Goal: Transaction & Acquisition: Purchase product/service

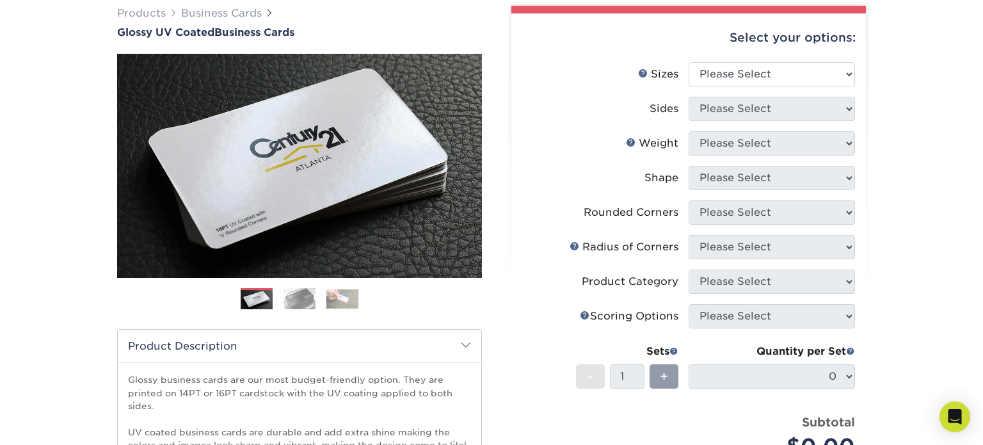
scroll to position [92, 0]
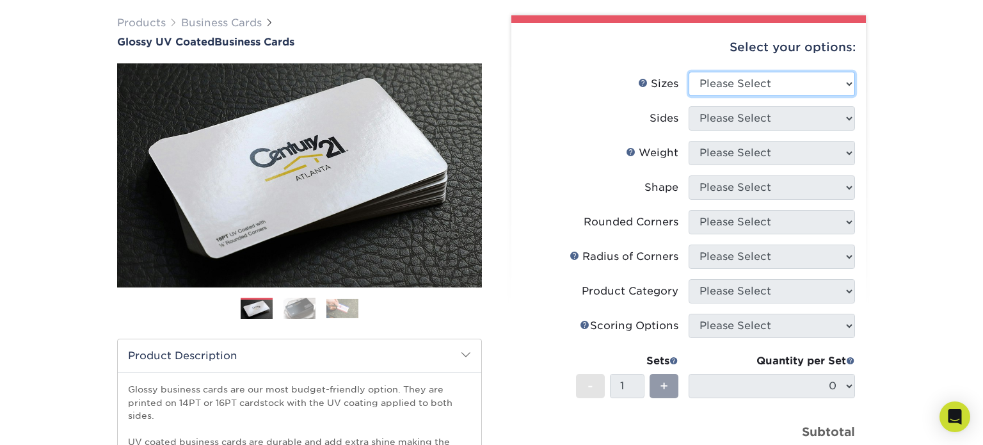
click at [776, 88] on select "Please Select 1.5" x 3.5" - Mini 1.75" x 3.5" - Mini 2" x 2" - Square 2" x 3" -…" at bounding box center [772, 84] width 166 height 24
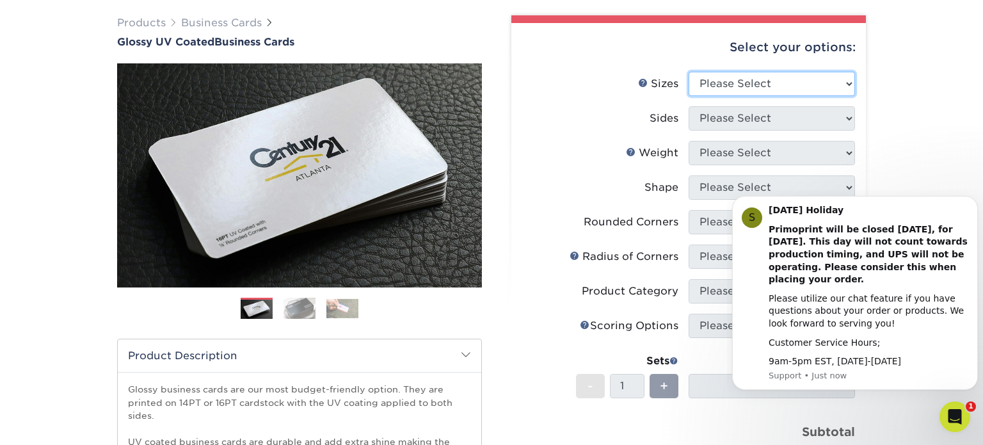
scroll to position [0, 0]
select select "1.50x3.50"
click at [689, 72] on select "Please Select 1.5" x 3.5" - Mini 1.75" x 3.5" - Mini 2" x 2" - Square 2" x 3" -…" at bounding box center [772, 84] width 166 height 24
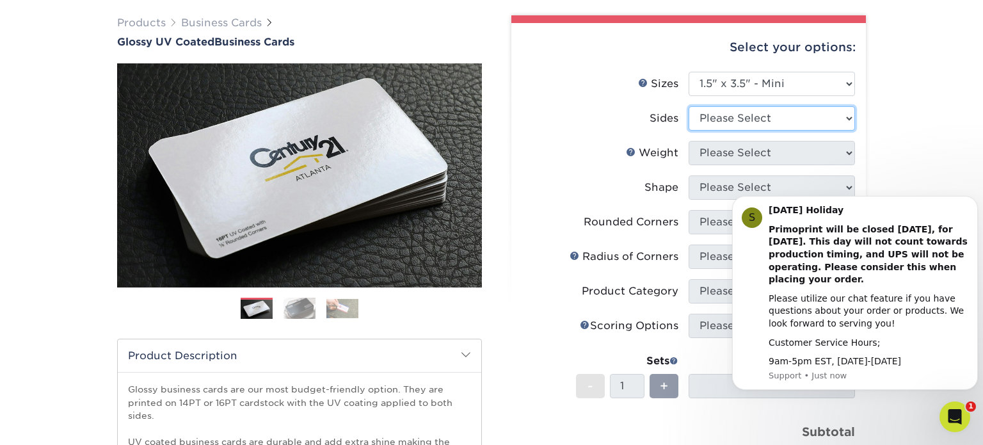
click at [769, 120] on select "Please Select Print Both Sides Print Front Only" at bounding box center [772, 118] width 166 height 24
select select "13abbda7-1d64-4f25-8bb2-c179b224825d"
click at [689, 106] on select "Please Select Print Both Sides Print Front Only" at bounding box center [772, 118] width 166 height 24
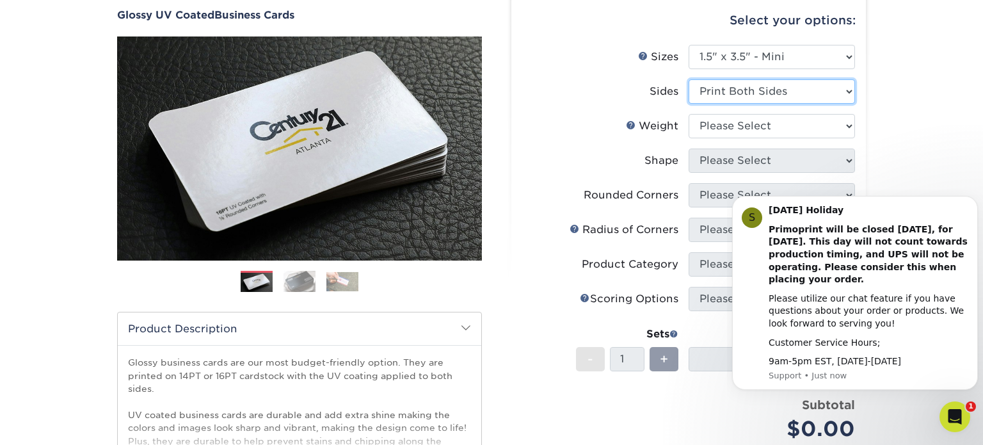
scroll to position [125, 0]
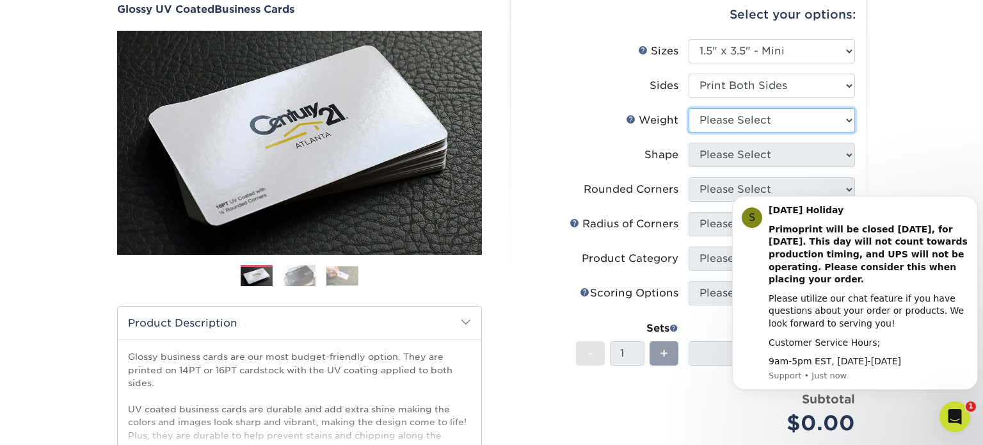
click at [848, 118] on select "Please Select 16PT 14PT" at bounding box center [772, 120] width 166 height 24
select select "16PT"
click at [689, 108] on select "Please Select 16PT 14PT" at bounding box center [772, 120] width 166 height 24
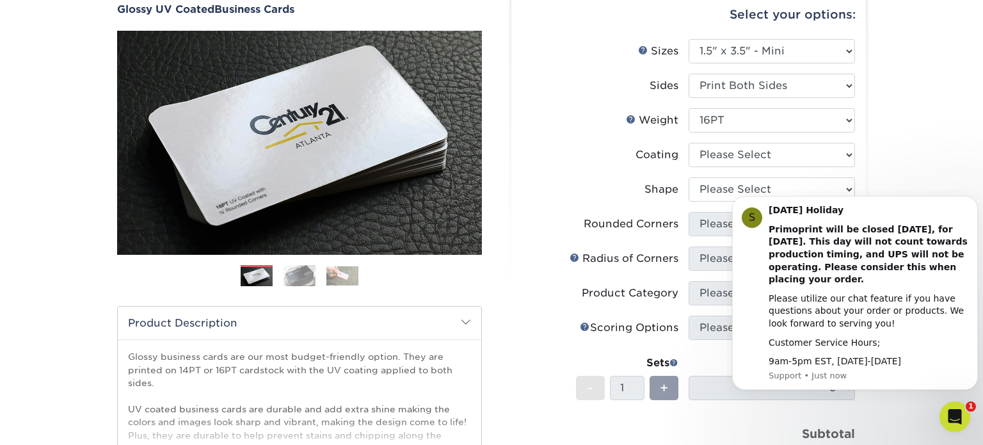
click at [931, 162] on div "Products Business Cards Glossy UV Coated Business Cards Previous Next" at bounding box center [491, 310] width 983 height 706
click at [909, 154] on div "Products Business Cards Glossy UV Coated Business Cards Previous Next" at bounding box center [491, 310] width 983 height 706
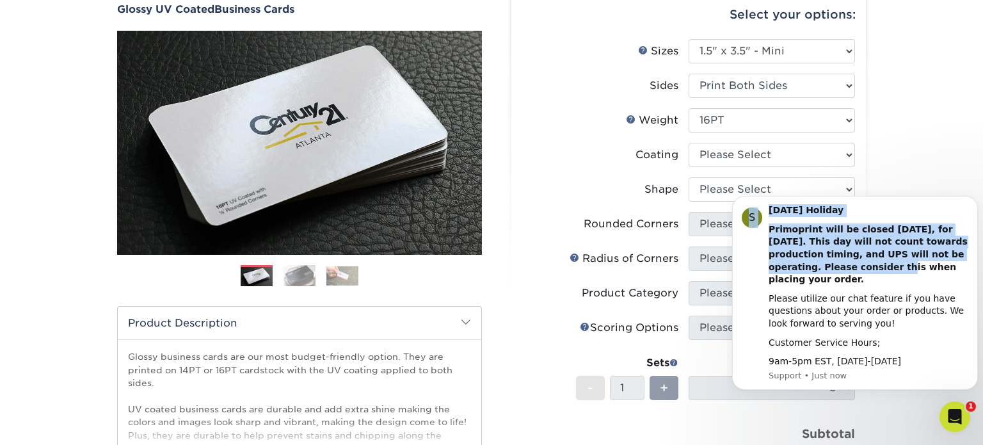
drag, startPoint x: 737, startPoint y: 280, endPoint x: 531, endPoint y: 253, distance: 207.8
click at [727, 253] on html "S [DATE] Holiday Primoprint will be closed [DATE], for [DATE]. This day will no…" at bounding box center [855, 299] width 256 height 221
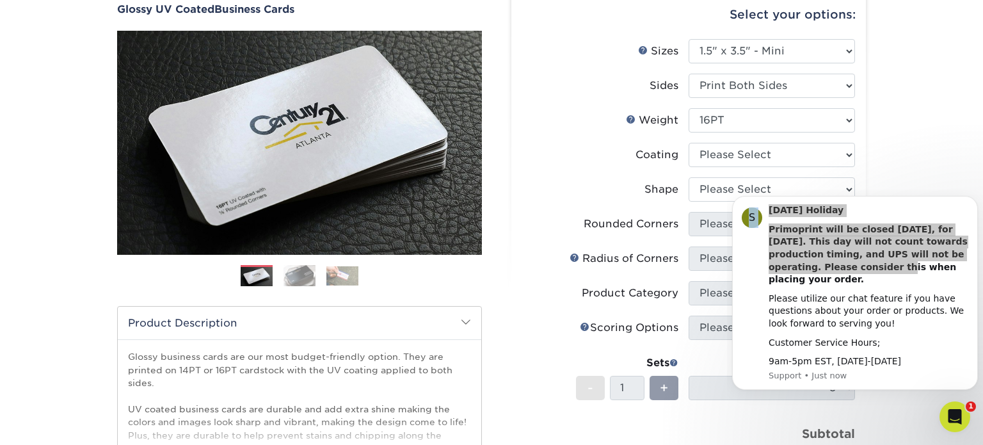
click at [889, 131] on div "Products Business Cards Glossy UV Coated Business Cards Previous Next" at bounding box center [491, 310] width 983 height 706
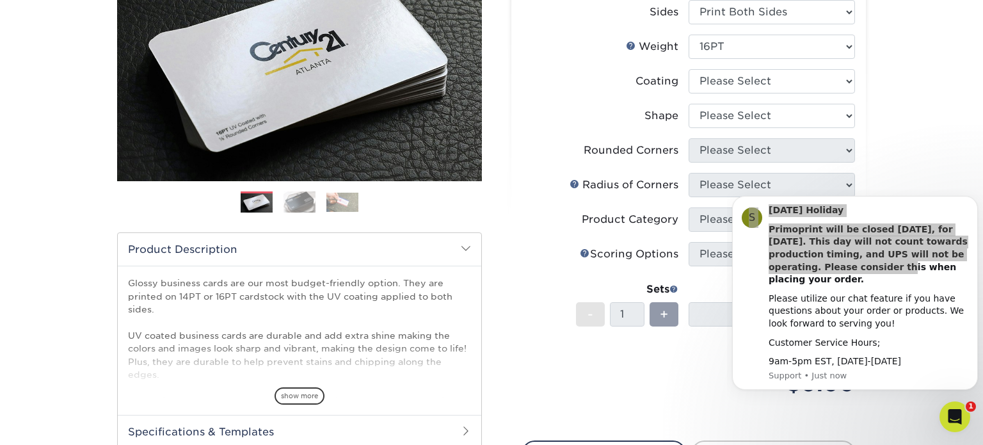
scroll to position [191, 0]
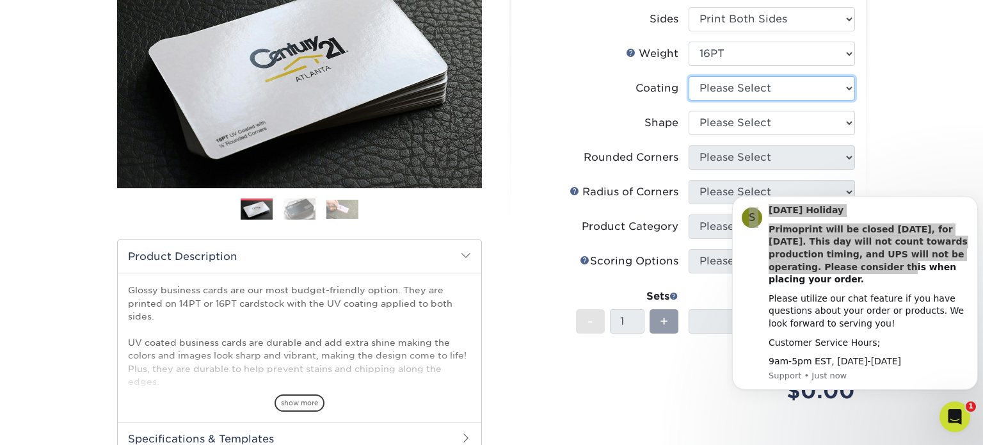
click at [766, 91] on select at bounding box center [772, 88] width 166 height 24
select select "ae367451-b2b8-45df-a344-0f05b6a12993"
click at [689, 76] on select at bounding box center [772, 88] width 166 height 24
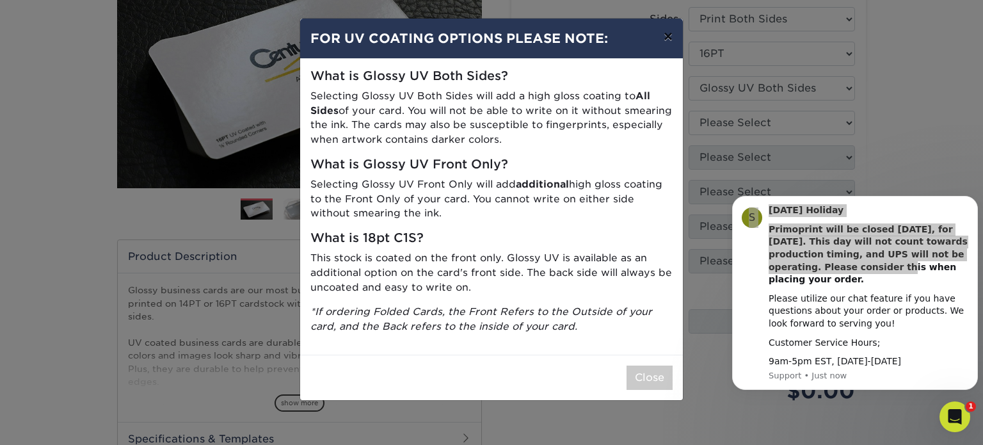
click at [671, 38] on button "×" at bounding box center [667, 37] width 29 height 36
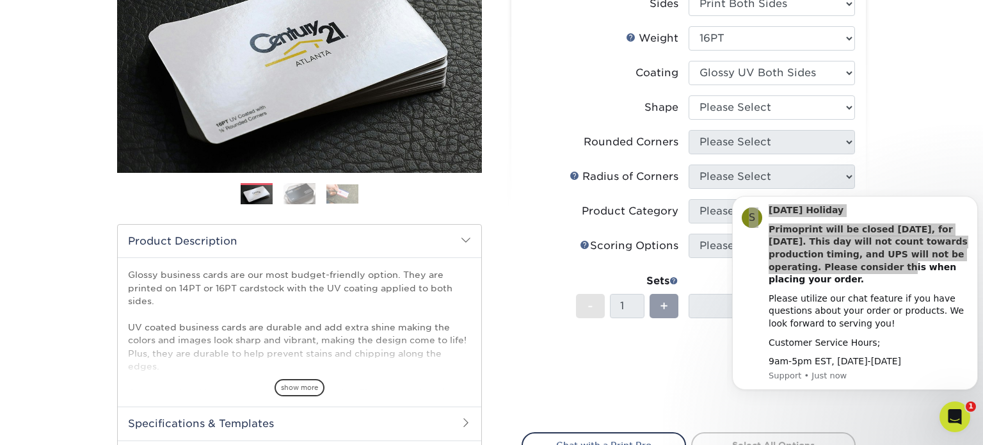
scroll to position [210, 0]
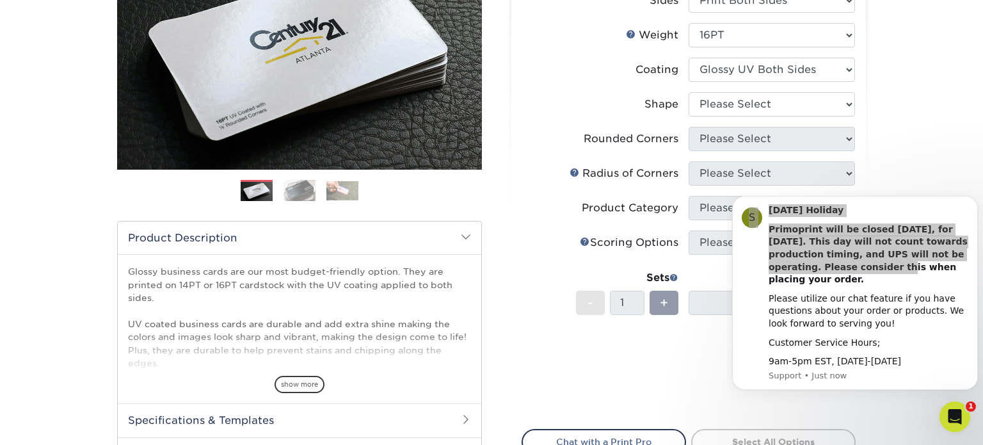
click at [675, 137] on div "Rounded Corners" at bounding box center [631, 138] width 95 height 15
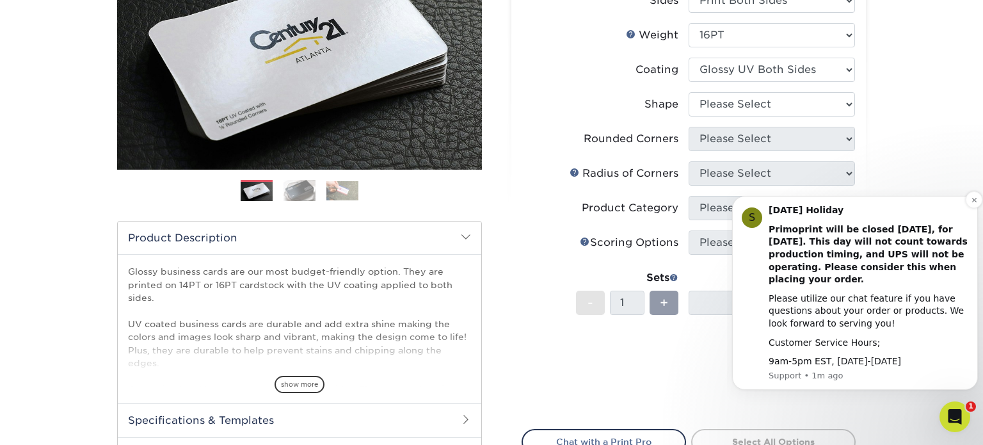
click at [942, 342] on div "Customer Service Hours;" at bounding box center [869, 343] width 200 height 13
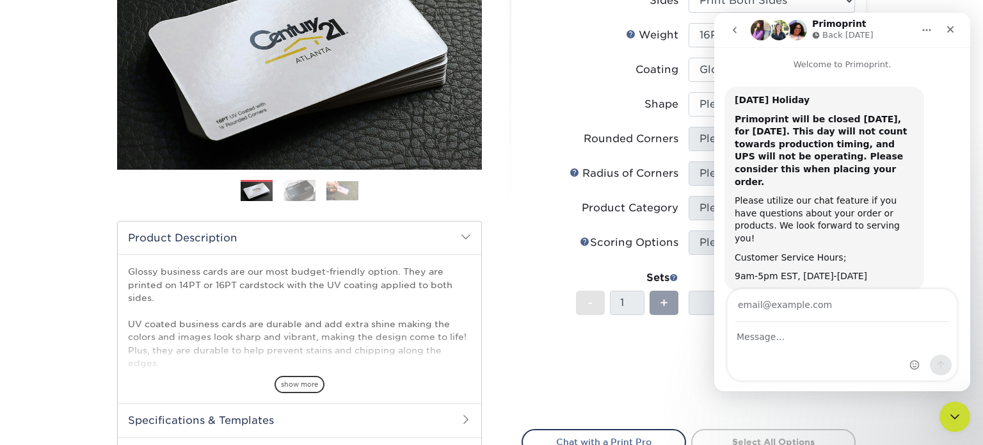
scroll to position [3, 0]
click at [952, 30] on icon "Close" at bounding box center [950, 29] width 10 height 10
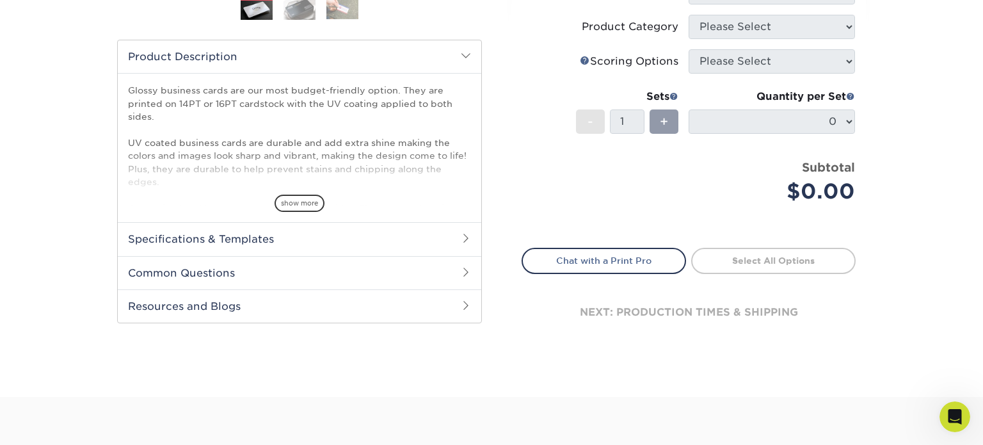
scroll to position [402, 0]
